Goal: Communication & Community: Connect with others

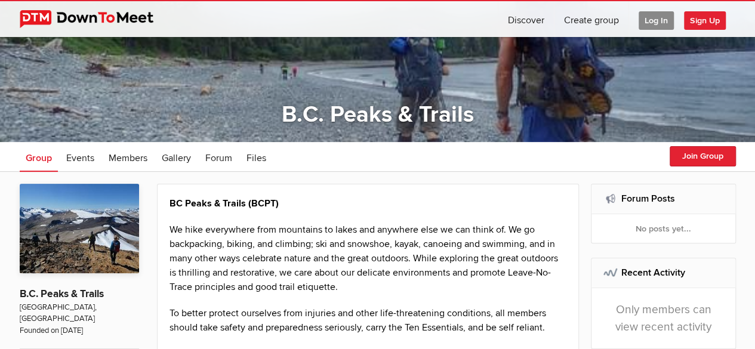
scroll to position [82, 0]
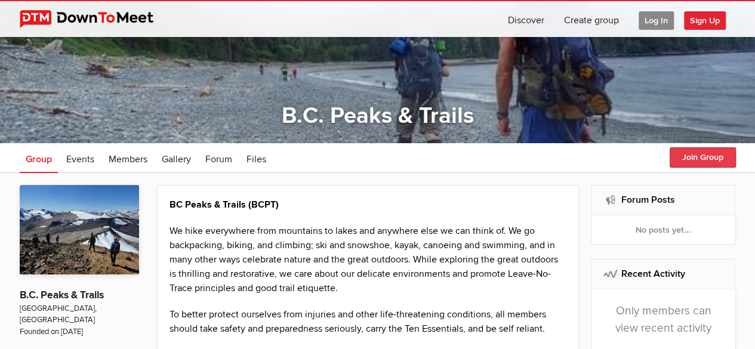
click at [683, 159] on button "Join Group" at bounding box center [702, 157] width 66 height 20
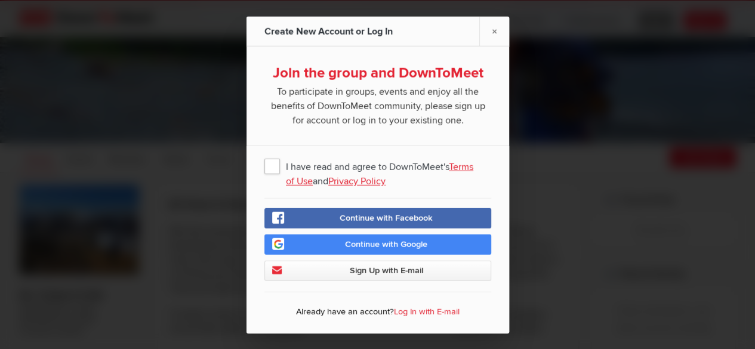
click at [350, 269] on span "Sign Up with E-mail" at bounding box center [385, 270] width 73 height 10
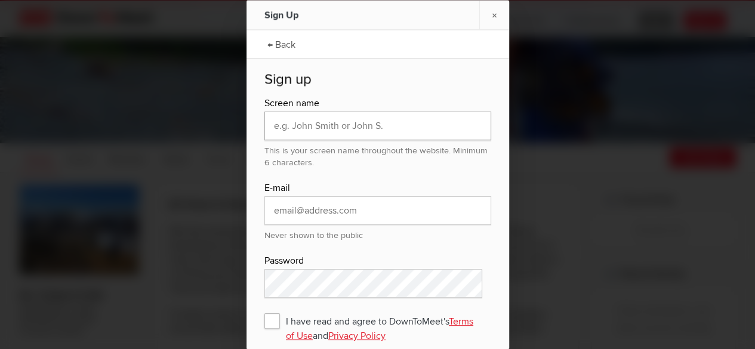
click at [382, 123] on input "text" at bounding box center [377, 125] width 227 height 29
type input "CeeGee"
click at [378, 206] on input "email" at bounding box center [377, 210] width 227 height 29
type input "[EMAIL_ADDRESS][PERSON_NAME][DOMAIN_NAME]"
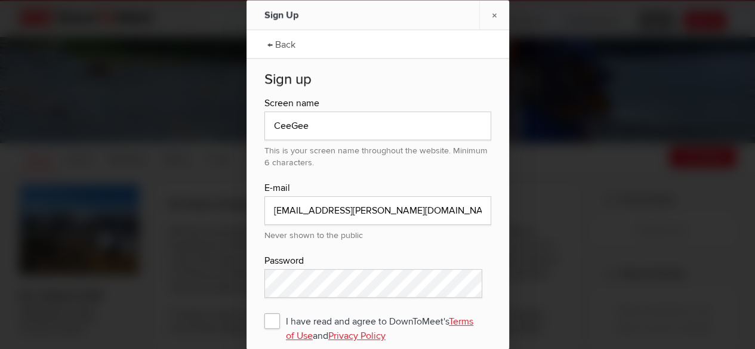
click at [361, 279] on div "Screen name CeeGee This is your screen name throughout the website. Minimum 6 c…" at bounding box center [377, 249] width 227 height 308
click at [276, 319] on span "I have read and agree to DownToMeet's Terms of Use and Privacy Policy" at bounding box center [377, 319] width 227 height 21
click at [0, 0] on input "I have read and agree to DownToMeet's Terms of Use and Privacy Policy" at bounding box center [0, 0] width 0 height 0
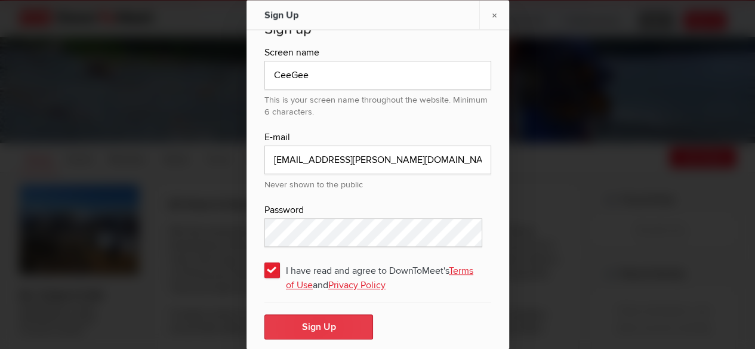
click at [333, 326] on button "Sign Up" at bounding box center [318, 326] width 109 height 25
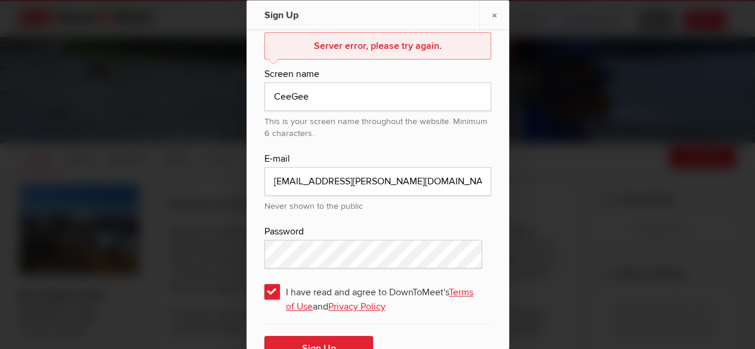
scroll to position [92, 0]
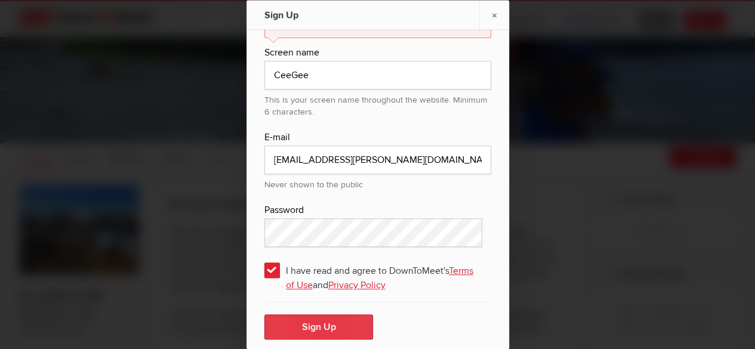
click at [319, 325] on button "Sign Up" at bounding box center [318, 326] width 109 height 25
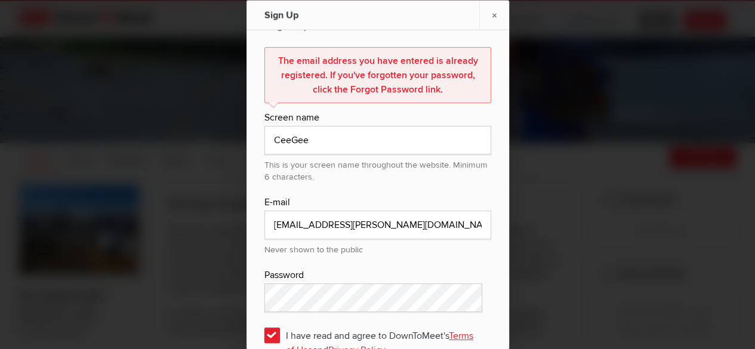
scroll to position [55, 0]
click at [345, 146] on input "CeeGee" at bounding box center [377, 140] width 227 height 29
click at [328, 143] on input "CeeGee" at bounding box center [377, 140] width 227 height 29
type input "C"
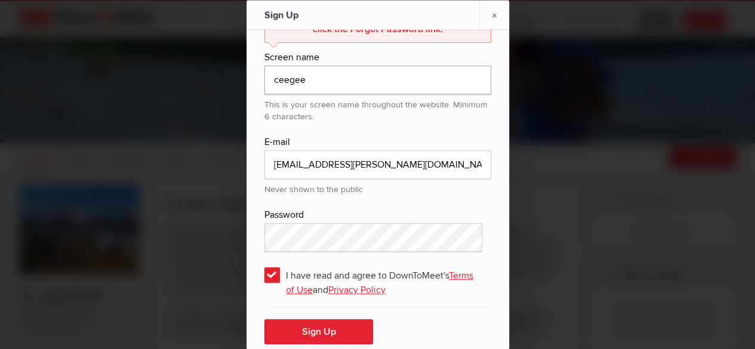
scroll to position [117, 0]
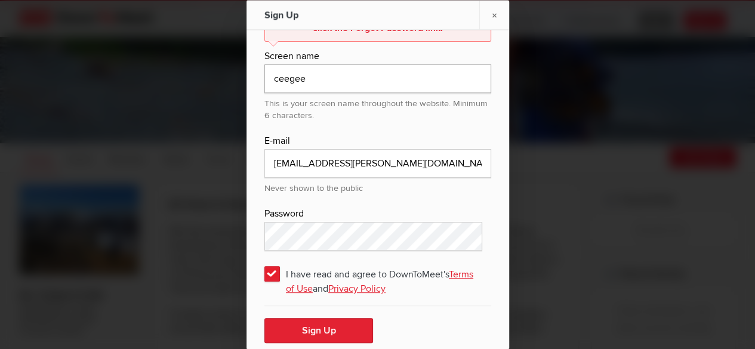
type input "ceegee"
click at [599, 182] on div at bounding box center [377, 174] width 755 height 349
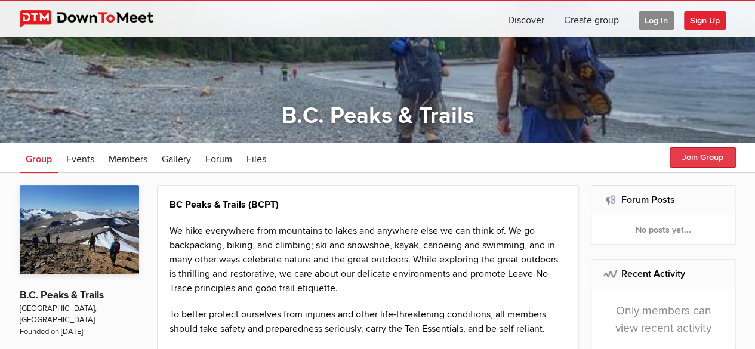
click at [685, 158] on button "Join Group" at bounding box center [702, 157] width 66 height 20
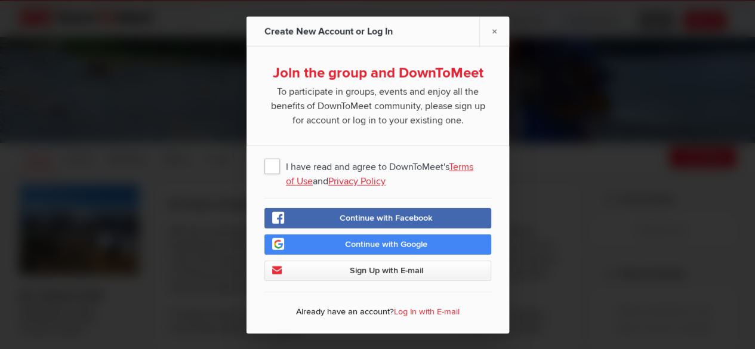
click at [274, 166] on span "I have read and agree to DownToMeet's Terms of Use and Privacy Policy" at bounding box center [377, 164] width 227 height 21
click at [0, 0] on input "I have read and agree to DownToMeet's Terms of Use and Privacy Policy" at bounding box center [0, 0] width 0 height 0
click at [326, 242] on link "Continue with Google" at bounding box center [377, 244] width 227 height 20
click at [345, 242] on span "Continue with Google" at bounding box center [386, 244] width 82 height 10
click at [367, 239] on span "Continue with Google" at bounding box center [386, 244] width 82 height 10
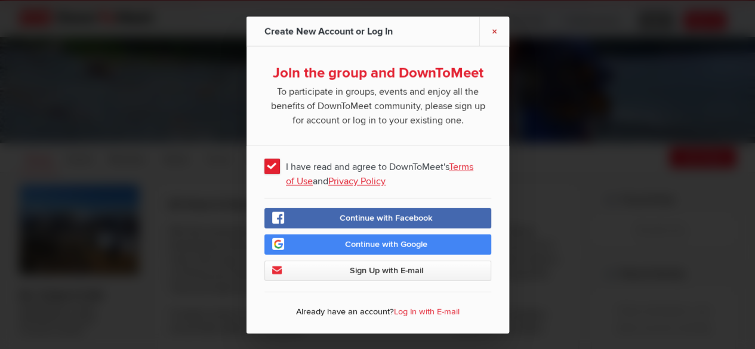
click at [492, 29] on link "×" at bounding box center [494, 30] width 30 height 29
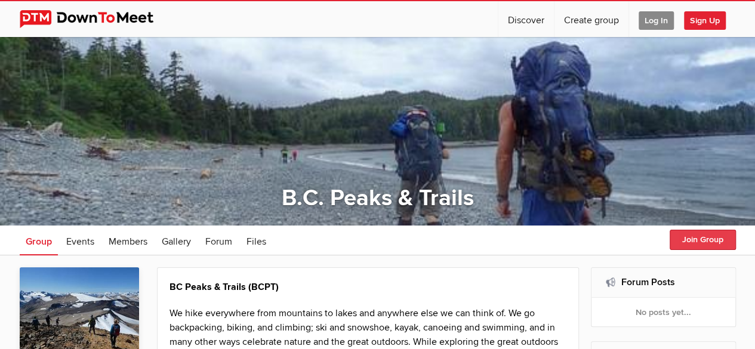
click at [685, 237] on button "Join Group" at bounding box center [702, 240] width 66 height 20
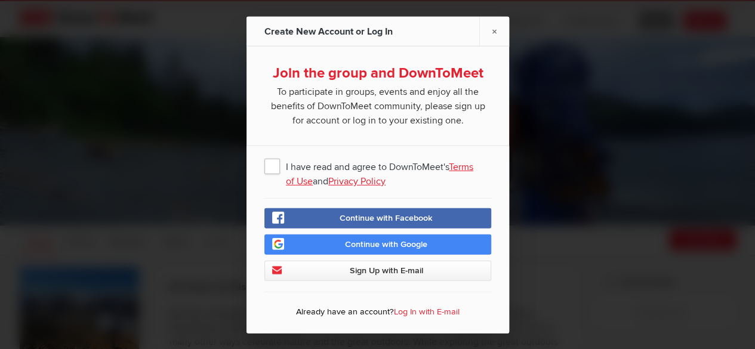
click at [277, 166] on span "I have read and agree to DownToMeet's Terms of Use and Privacy Policy" at bounding box center [377, 164] width 227 height 21
click at [0, 0] on input "I have read and agree to DownToMeet's Terms of Use and Privacy Policy" at bounding box center [0, 0] width 0 height 0
click at [366, 245] on span "Continue with Google" at bounding box center [386, 244] width 82 height 10
click at [370, 244] on span "Continue with Google" at bounding box center [386, 244] width 82 height 10
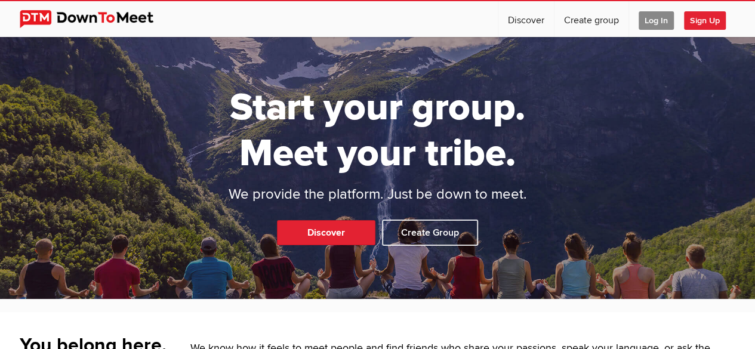
click at [654, 21] on span "Log In" at bounding box center [655, 20] width 35 height 18
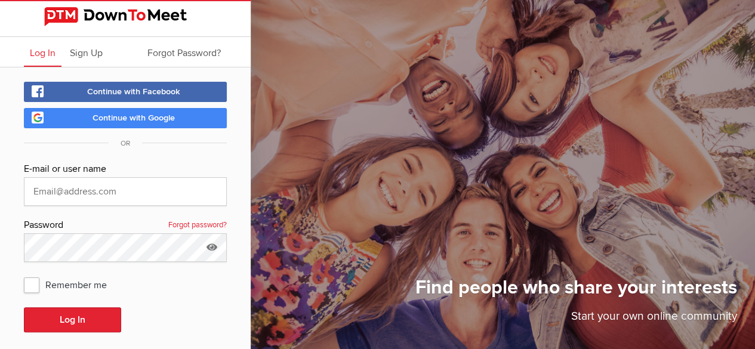
click at [181, 116] on link "Continue with Google" at bounding box center [125, 118] width 203 height 20
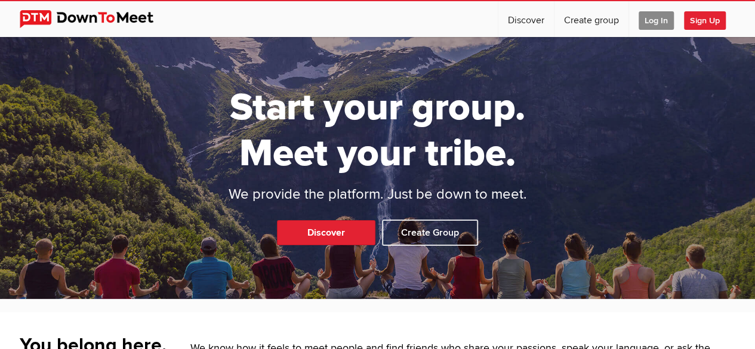
click at [704, 24] on span "Sign Up" at bounding box center [705, 20] width 42 height 18
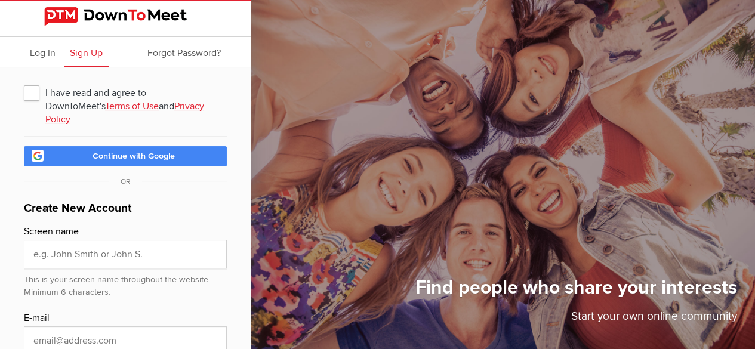
click at [35, 89] on span "I have read and agree to DownToMeet's Terms of Use and Privacy Policy" at bounding box center [125, 92] width 203 height 21
click at [24, 82] on input "I have read and agree to DownToMeet's Terms of Use and Privacy Policy" at bounding box center [23, 81] width 1 height 1
checkbox input "true"
click at [115, 161] on span "Continue with Google" at bounding box center [133, 156] width 82 height 10
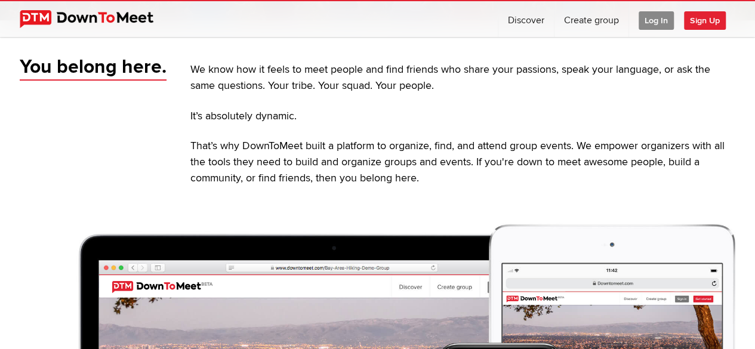
scroll to position [317, 0]
